Goal: Complete application form

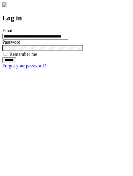
type input "**********"
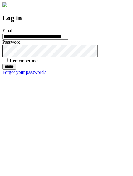
click at [16, 70] on input "******" at bounding box center [9, 67] width 14 height 6
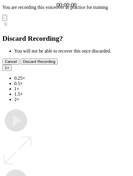
type input "**********"
